Goal: Task Accomplishment & Management: Manage account settings

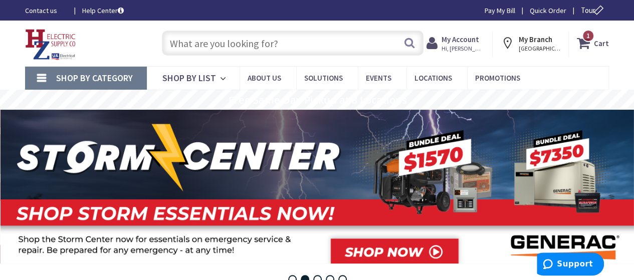
click at [464, 38] on strong "My Account" at bounding box center [461, 40] width 38 height 10
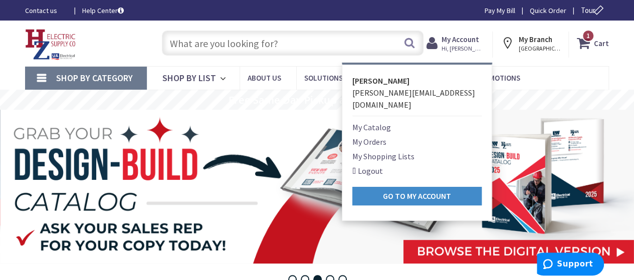
click at [379, 136] on link "My Orders" at bounding box center [370, 142] width 34 height 12
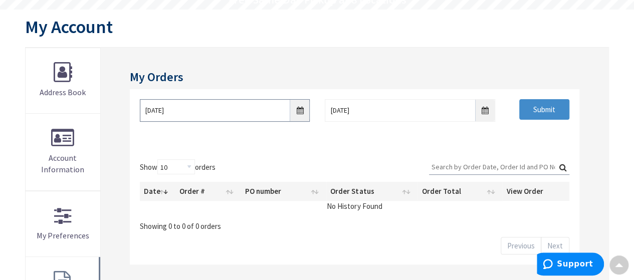
click at [297, 111] on input "[DATE]" at bounding box center [225, 110] width 171 height 23
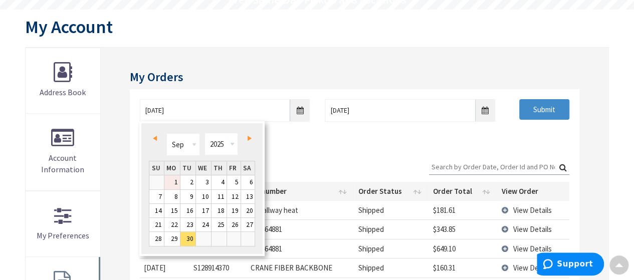
click at [174, 180] on link "1" at bounding box center [172, 183] width 16 height 14
type input "[DATE]"
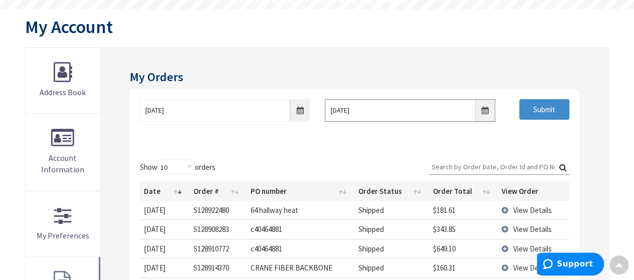
click at [486, 113] on input "[DATE]" at bounding box center [410, 110] width 171 height 23
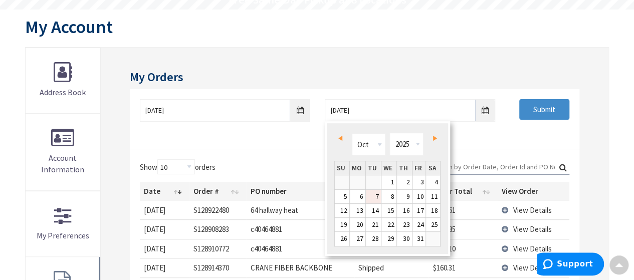
click at [343, 140] on link "Prev" at bounding box center [342, 139] width 14 height 14
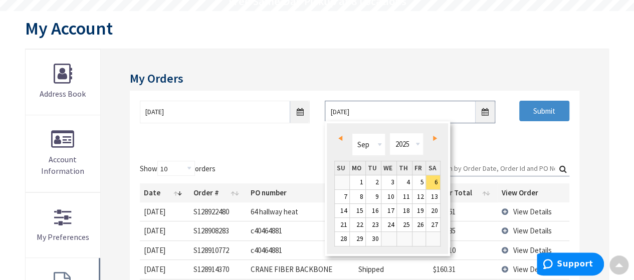
scroll to position [101, 0]
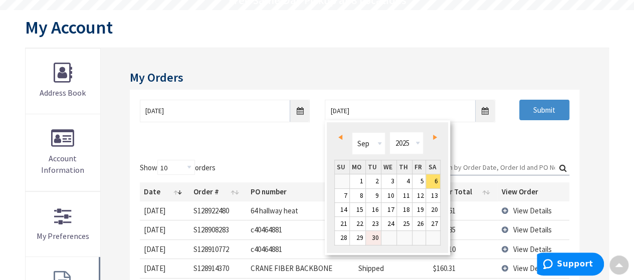
click at [371, 238] on link "30" at bounding box center [373, 238] width 15 height 14
type input "[DATE]"
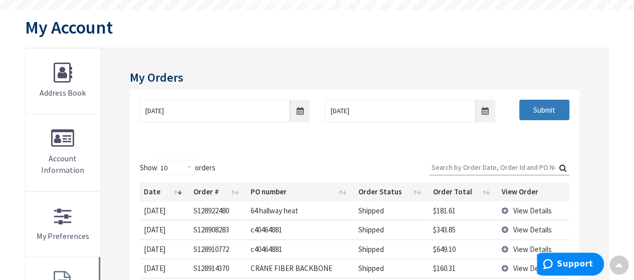
click at [543, 110] on input "Submit" at bounding box center [545, 110] width 50 height 21
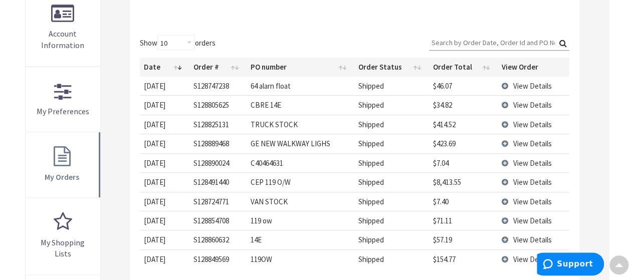
scroll to position [228, 0]
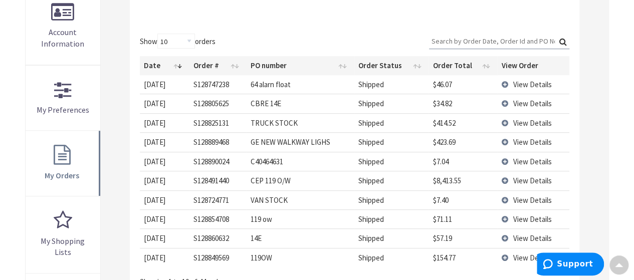
click at [504, 159] on td "View Details" at bounding box center [534, 161] width 72 height 19
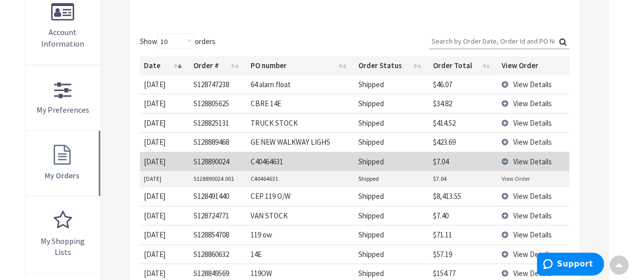
click at [513, 177] on link "View Order" at bounding box center [516, 179] width 28 height 9
click at [505, 161] on td "View Details" at bounding box center [534, 161] width 72 height 19
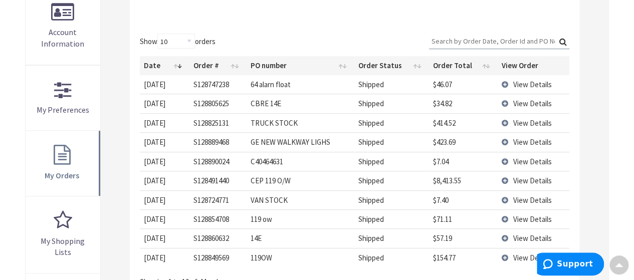
scroll to position [278, 0]
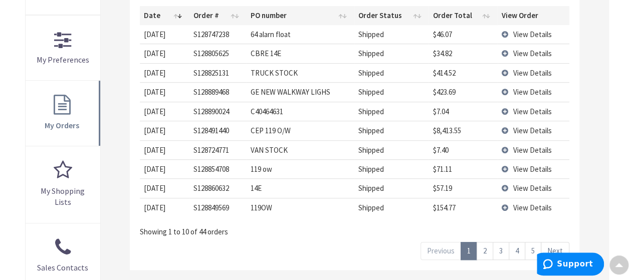
click at [488, 248] on link "2" at bounding box center [485, 251] width 17 height 18
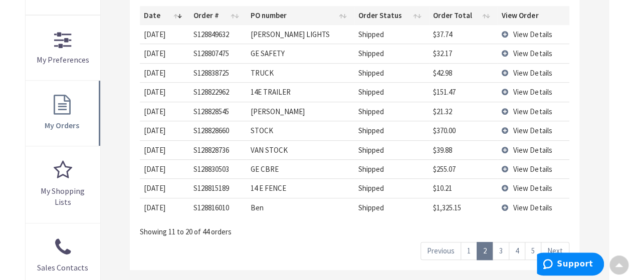
click at [504, 165] on td "View Details" at bounding box center [534, 168] width 72 height 19
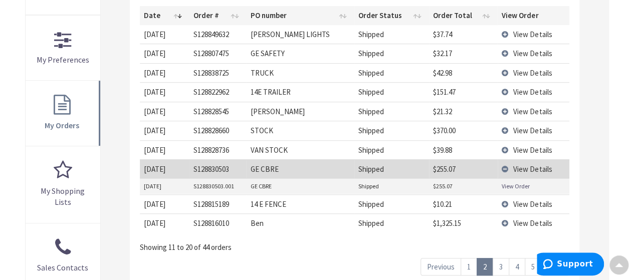
click at [512, 183] on link "View Order" at bounding box center [516, 186] width 28 height 9
click at [505, 166] on td "View Details" at bounding box center [534, 168] width 72 height 19
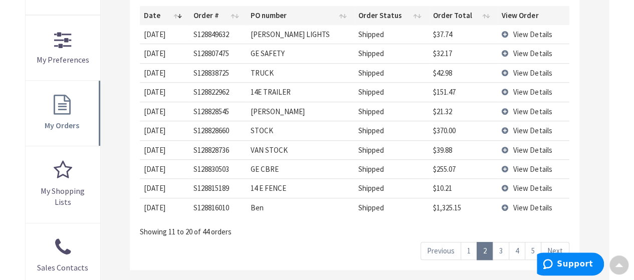
click at [504, 248] on link "3" at bounding box center [501, 251] width 17 height 18
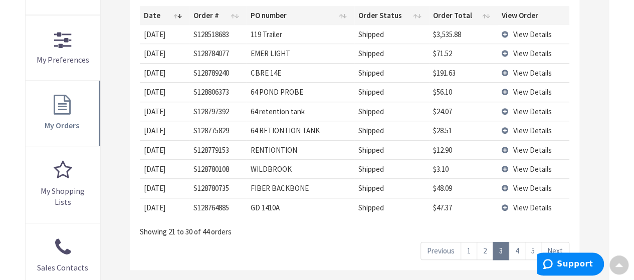
click at [517, 248] on link "4" at bounding box center [517, 251] width 17 height 18
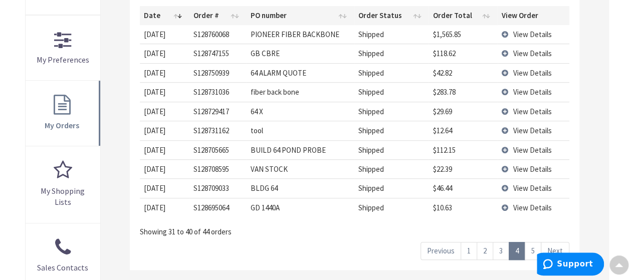
click at [531, 245] on link "5" at bounding box center [533, 251] width 17 height 18
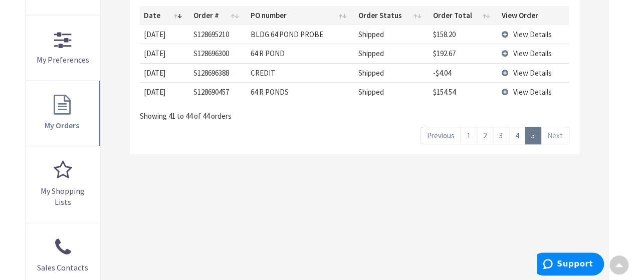
click at [469, 136] on link "1" at bounding box center [469, 136] width 17 height 18
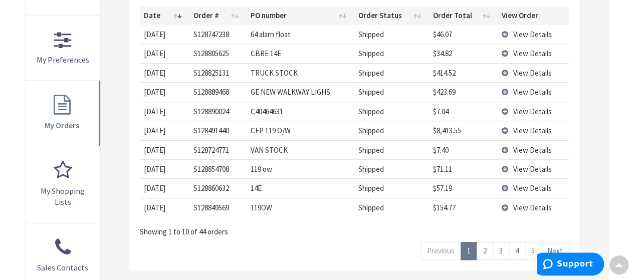
click at [470, 249] on link "1" at bounding box center [469, 251] width 17 height 18
click at [485, 248] on link "2" at bounding box center [485, 251] width 17 height 18
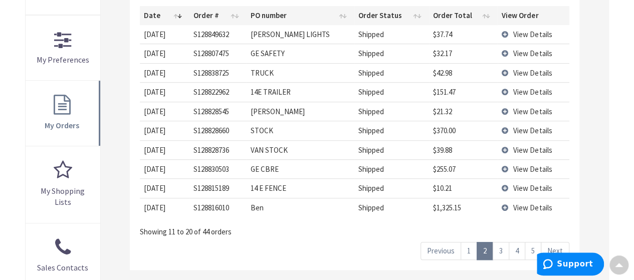
click at [500, 245] on link "3" at bounding box center [501, 251] width 17 height 18
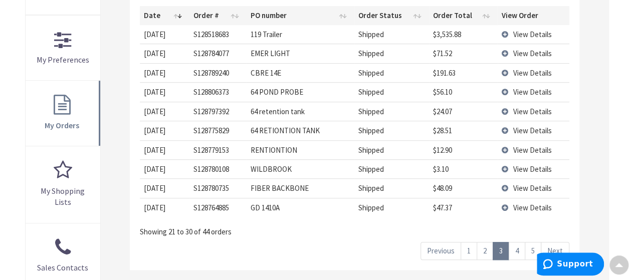
click at [519, 250] on link "4" at bounding box center [517, 251] width 17 height 18
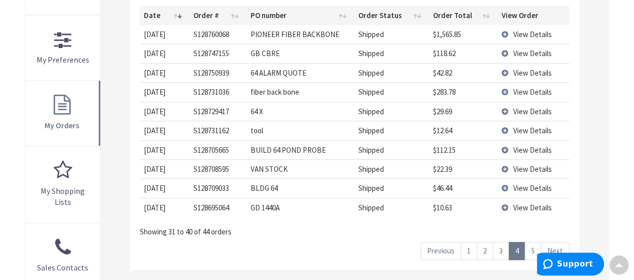
click at [533, 250] on link "5" at bounding box center [533, 251] width 17 height 18
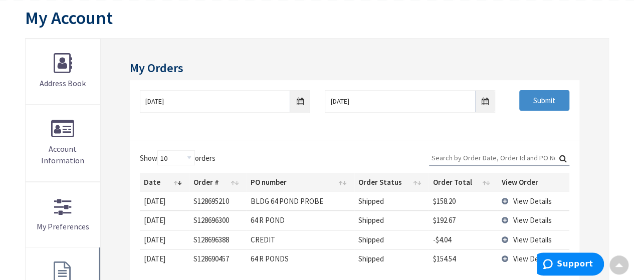
scroll to position [77, 0]
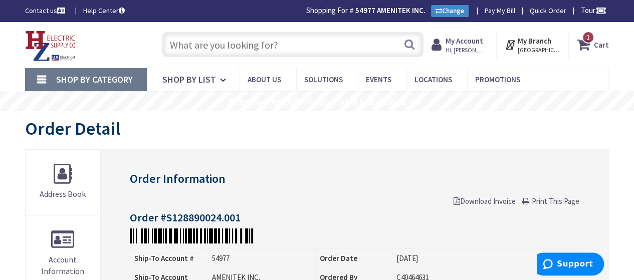
click at [481, 200] on span "Download Invoice" at bounding box center [485, 202] width 62 height 10
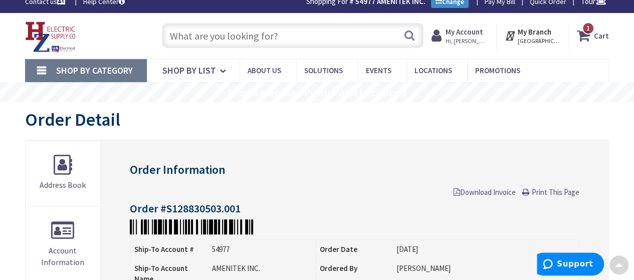
scroll to position [1, 0]
